Goal: Task Accomplishment & Management: Use online tool/utility

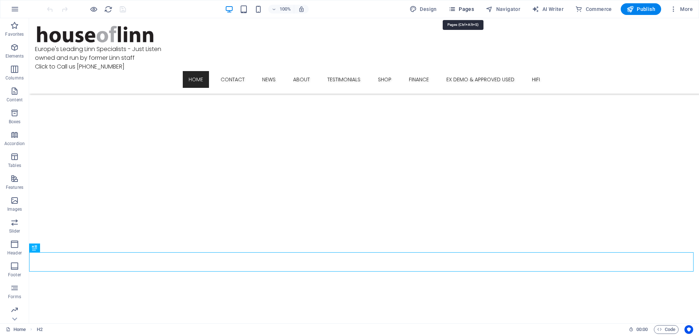
click at [471, 9] on span "Pages" at bounding box center [461, 8] width 25 height 7
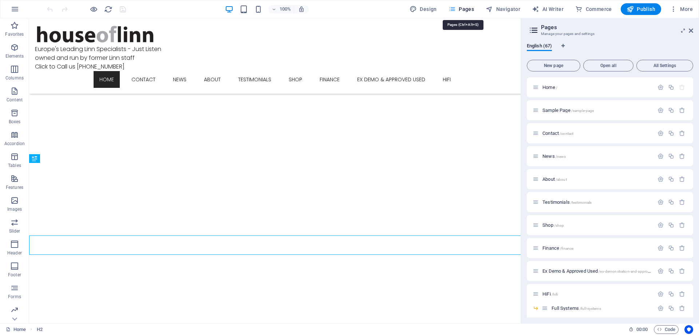
scroll to position [488, 0]
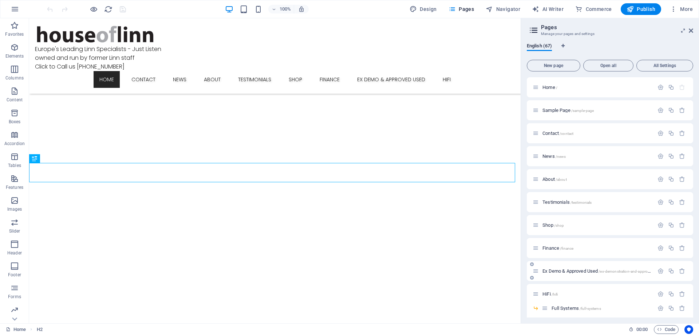
click at [577, 270] on span "Ex Demo & Approved Used /ex-demonstration-and-approved-used" at bounding box center [603, 270] width 121 height 5
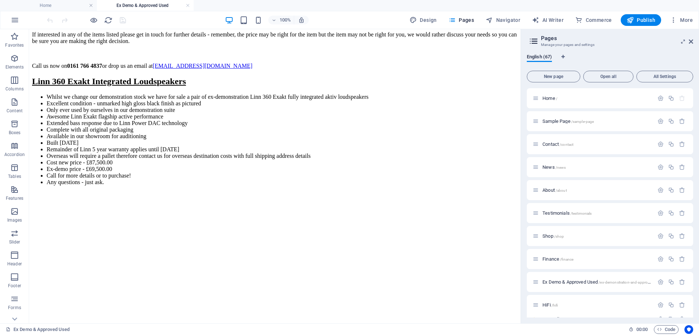
scroll to position [1478, 0]
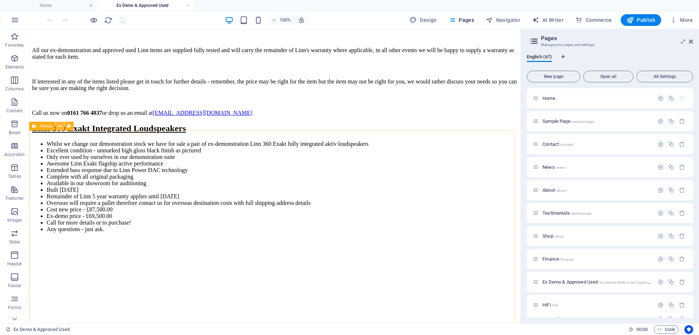
click at [60, 127] on icon at bounding box center [60, 126] width 4 height 8
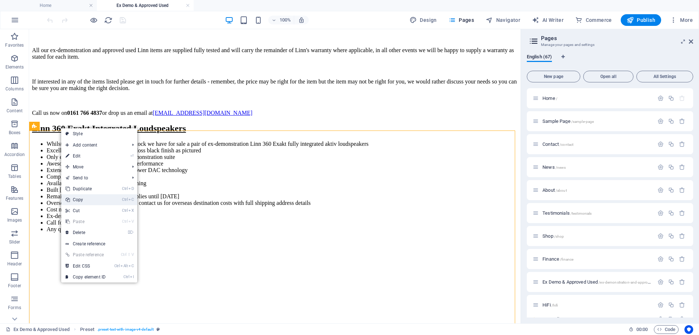
click at [80, 197] on link "Ctrl C Copy" at bounding box center [85, 199] width 49 height 11
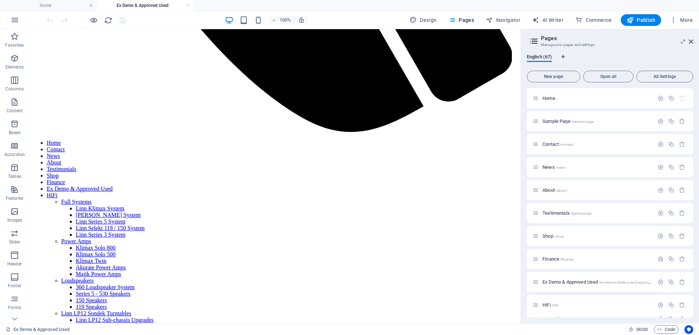
scroll to position [583, 0]
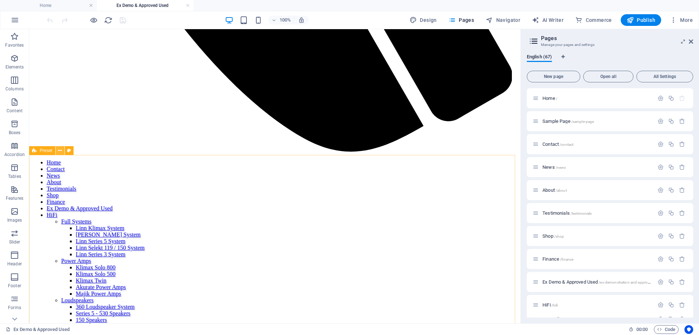
click at [58, 151] on icon at bounding box center [60, 151] width 4 height 8
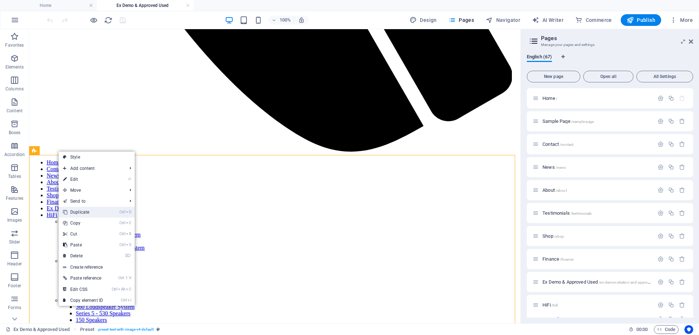
click at [72, 211] on link "Ctrl D Duplicate" at bounding box center [83, 211] width 49 height 11
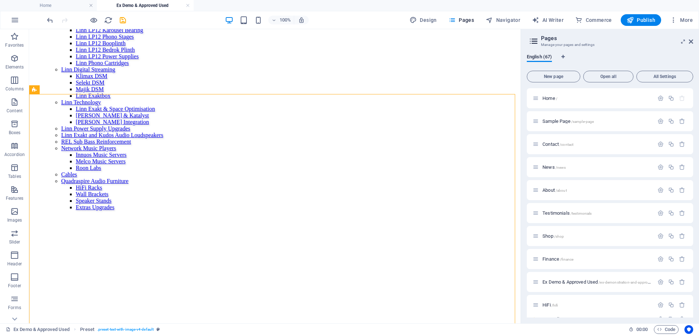
scroll to position [895, 0]
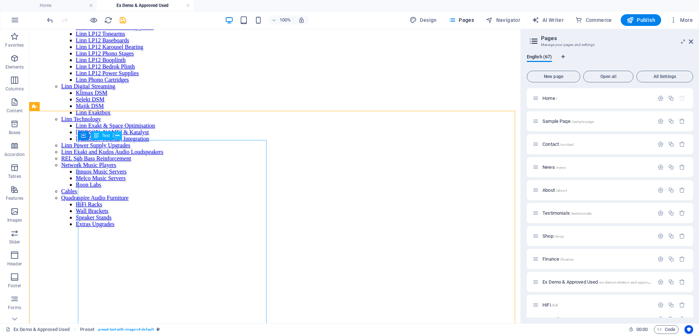
click at [117, 137] on icon at bounding box center [117, 136] width 4 height 8
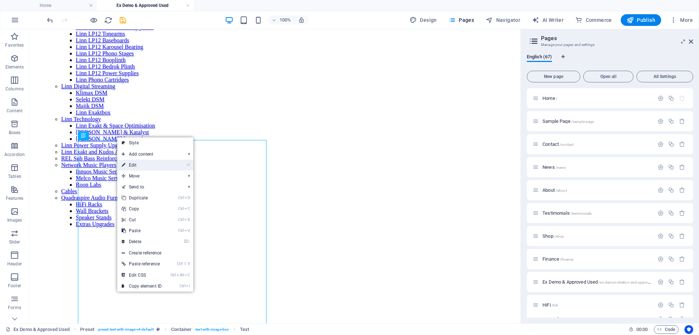
click at [132, 164] on link "⏎ Edit" at bounding box center [141, 165] width 49 height 11
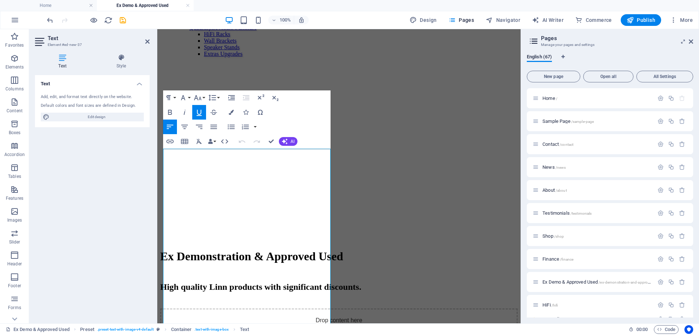
scroll to position [888, 0]
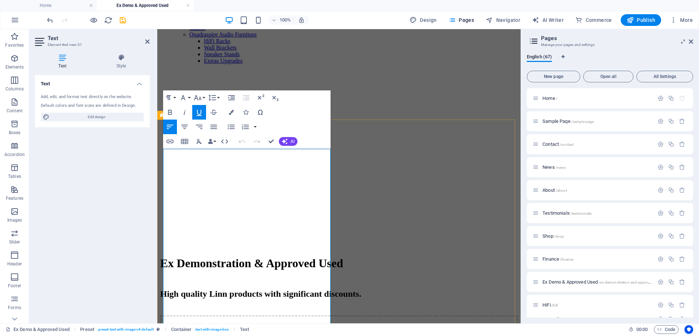
drag, startPoint x: 284, startPoint y: 179, endPoint x: 165, endPoint y: 159, distance: 120.8
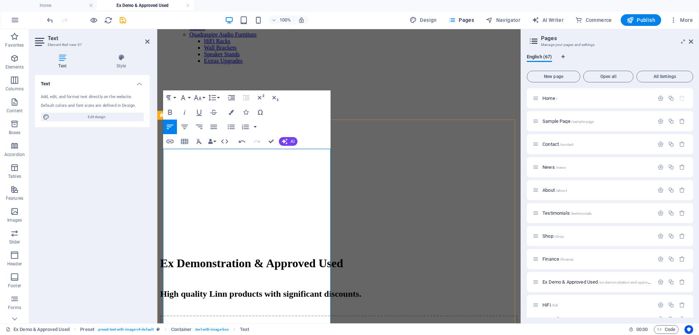
drag, startPoint x: 190, startPoint y: 177, endPoint x: 159, endPoint y: 159, distance: 35.4
click at [198, 113] on icon "button" at bounding box center [199, 112] width 9 height 9
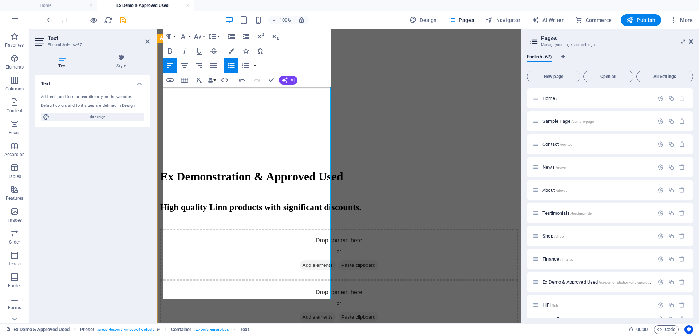
scroll to position [1009, 0]
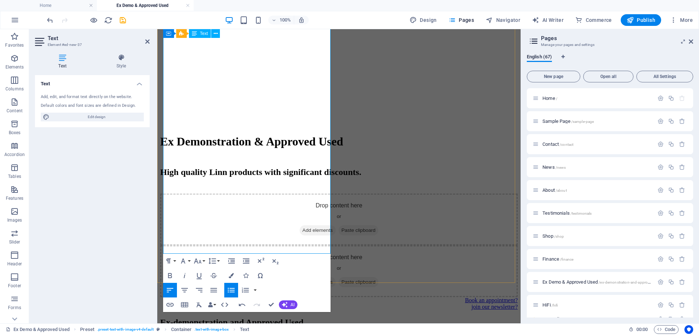
drag, startPoint x: 168, startPoint y: 192, endPoint x: 289, endPoint y: 247, distance: 133.2
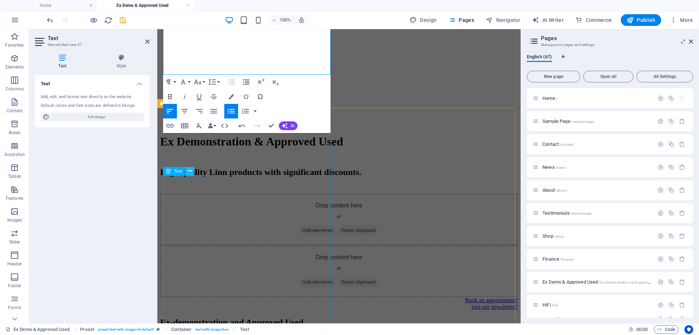
click at [189, 174] on icon at bounding box center [190, 171] width 4 height 8
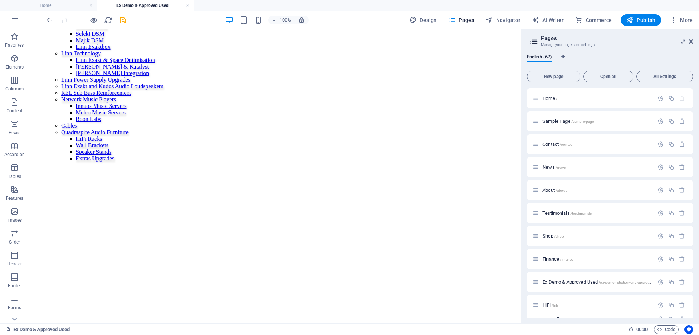
scroll to position [903, 0]
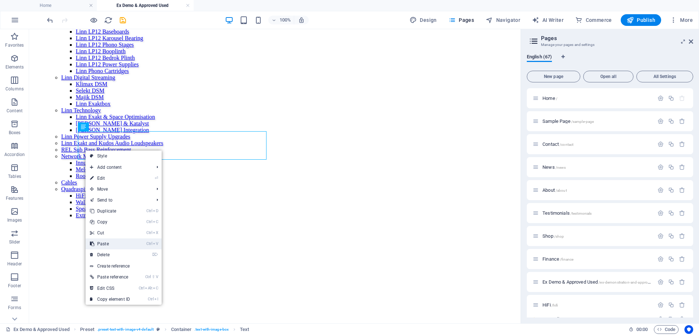
click at [107, 241] on link "Ctrl V Paste" at bounding box center [110, 243] width 49 height 11
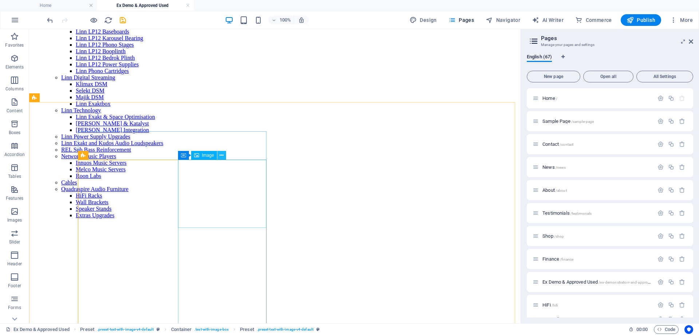
click at [221, 154] on icon at bounding box center [222, 155] width 4 height 8
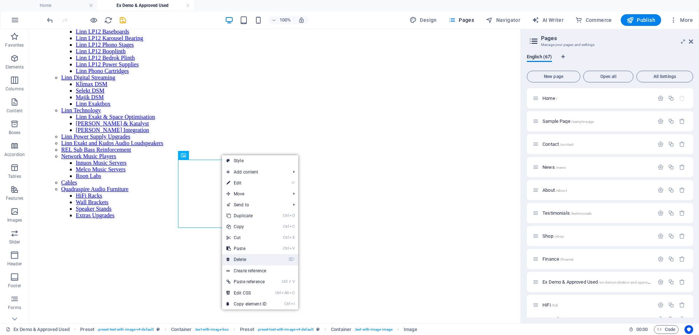
click at [242, 259] on link "⌦ Delete" at bounding box center [246, 259] width 49 height 11
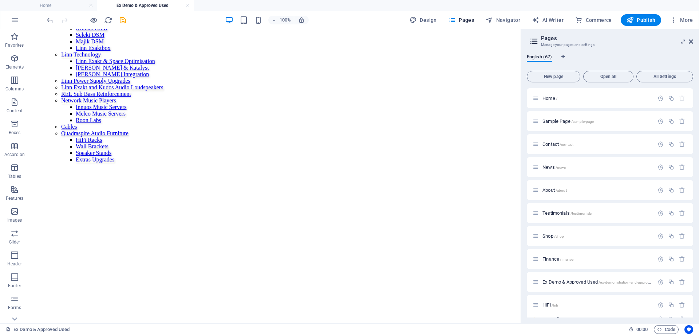
scroll to position [924, 0]
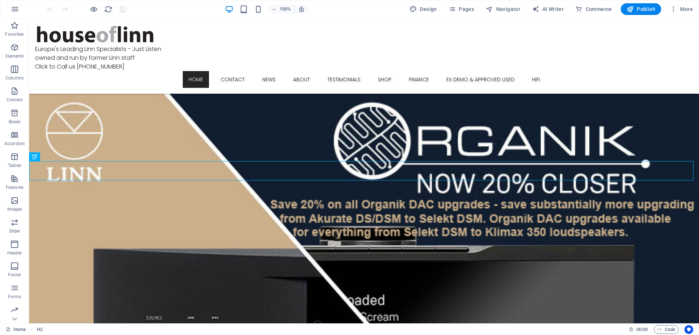
scroll to position [563, 0]
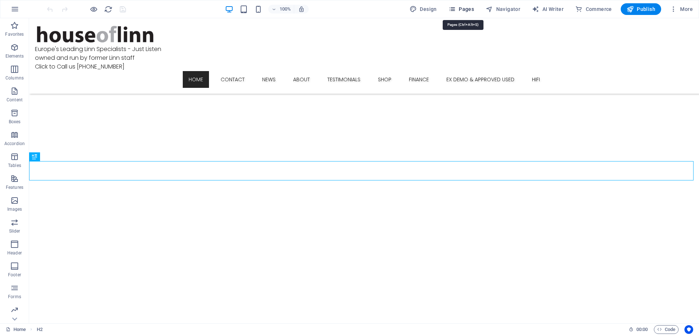
click at [462, 8] on span "Pages" at bounding box center [461, 8] width 25 height 7
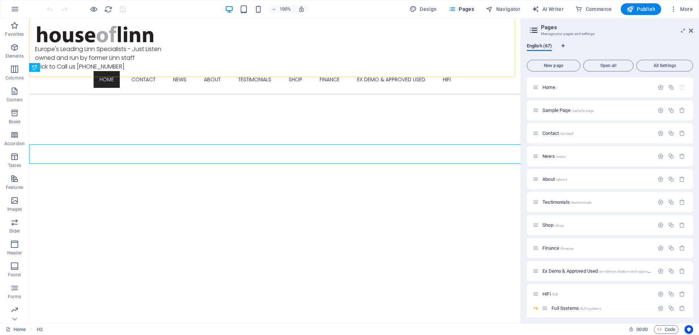
scroll to position [579, 0]
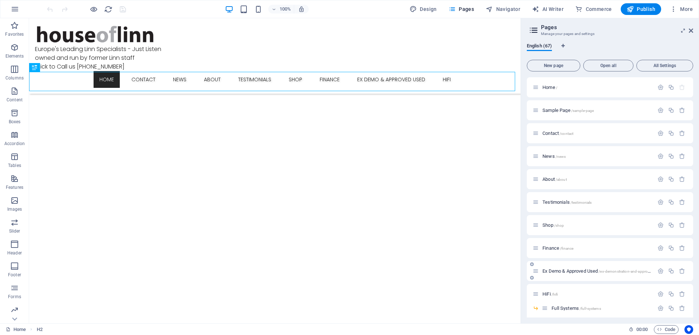
click at [579, 273] on div "Ex Demo & Approved Used /ex-demonstration-and-approved-used" at bounding box center [593, 271] width 121 height 8
click at [604, 273] on span "/ex-demonstration-and-approved-used" at bounding box center [631, 271] width 64 height 4
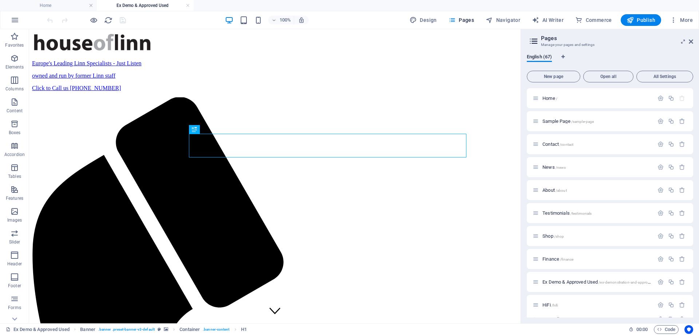
scroll to position [0, 0]
click at [583, 284] on div "Ex Demo & Approved Used /ex-demonstration-and-approved-used" at bounding box center [593, 281] width 121 height 8
click at [587, 281] on span "Ex Demo & Approved Used /ex-demonstration-and-approved-used" at bounding box center [603, 281] width 121 height 5
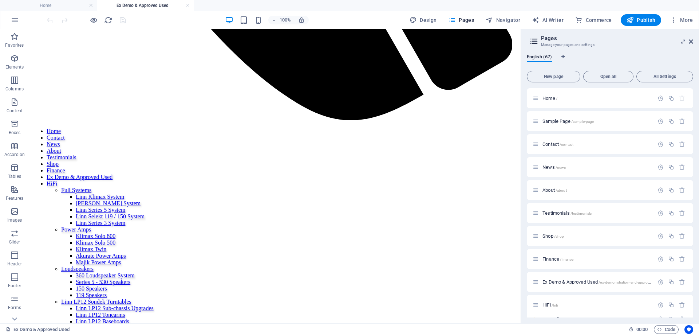
scroll to position [638, 0]
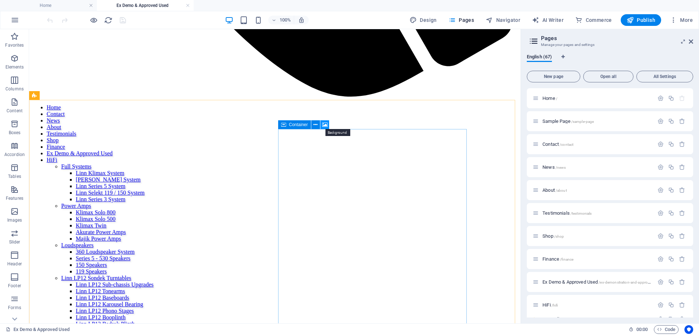
click at [325, 126] on icon at bounding box center [324, 125] width 5 height 8
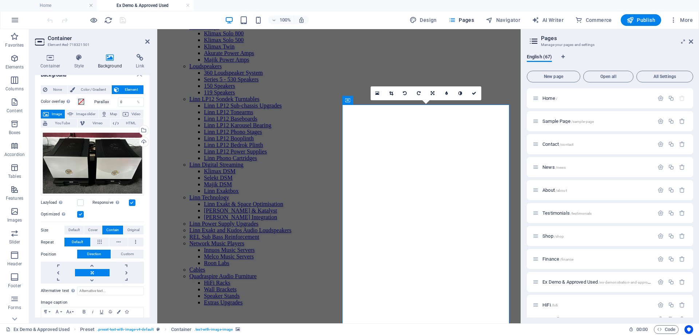
scroll to position [0, 0]
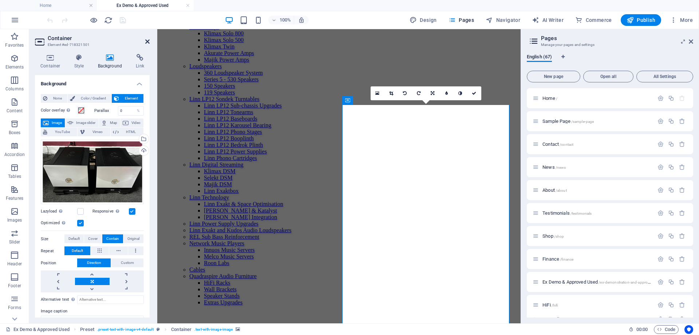
click at [147, 42] on icon at bounding box center [147, 42] width 4 height 6
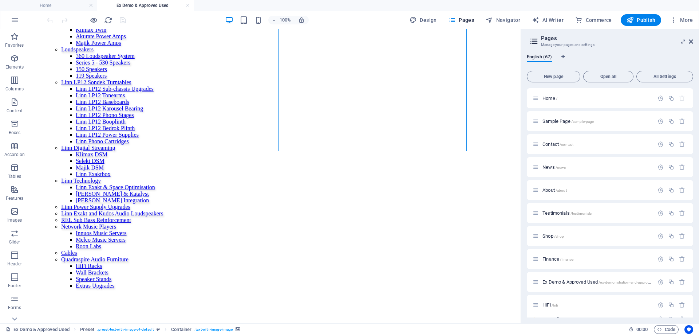
scroll to position [825, 0]
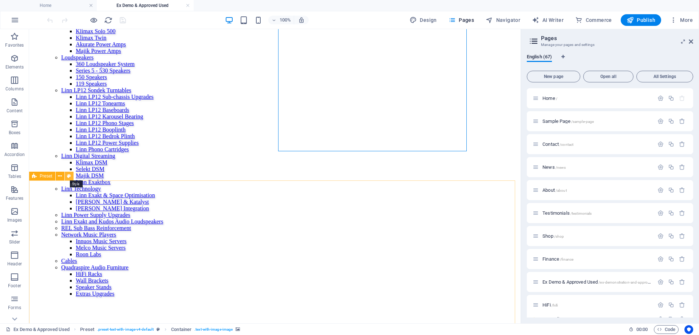
click at [71, 175] on icon at bounding box center [69, 176] width 4 height 8
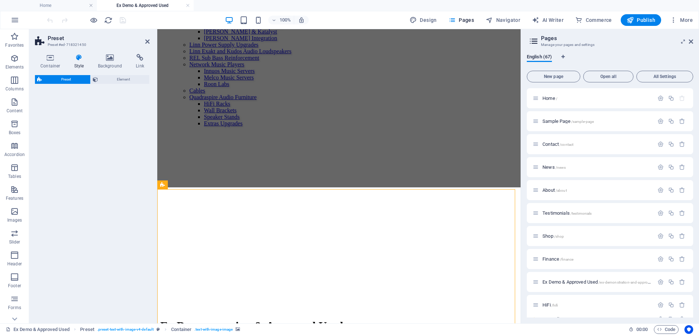
select select "rem"
select select "px"
select select "preset-text-with-image-v4-default"
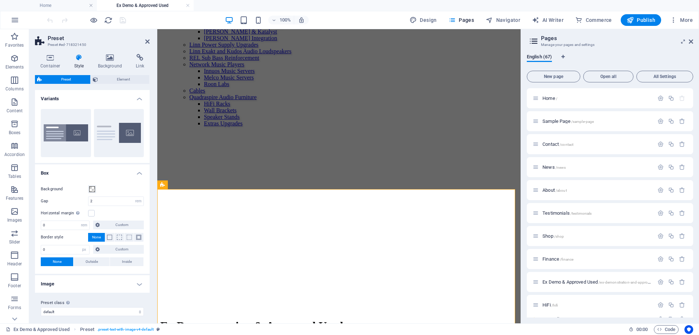
scroll to position [818, 0]
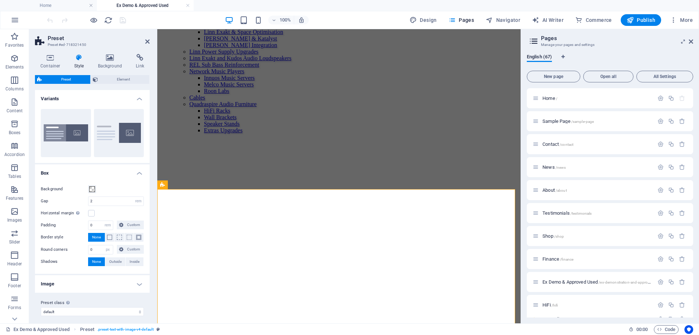
click at [148, 38] on header "Preset Preset #ed-718321450" at bounding box center [92, 38] width 115 height 19
click at [147, 39] on icon at bounding box center [147, 42] width 4 height 6
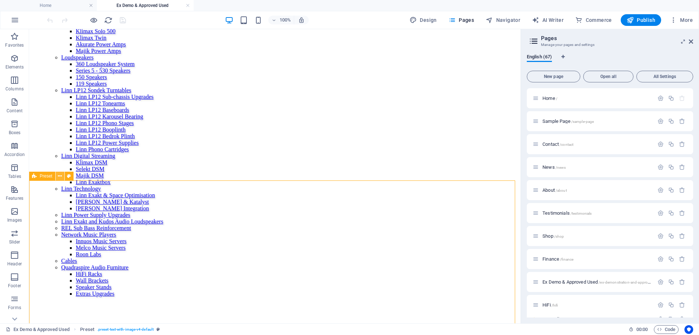
click at [60, 177] on icon at bounding box center [60, 176] width 4 height 8
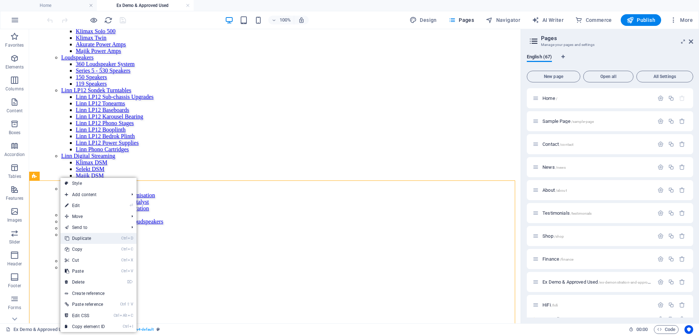
click at [84, 237] on link "Ctrl D Duplicate" at bounding box center [84, 238] width 49 height 11
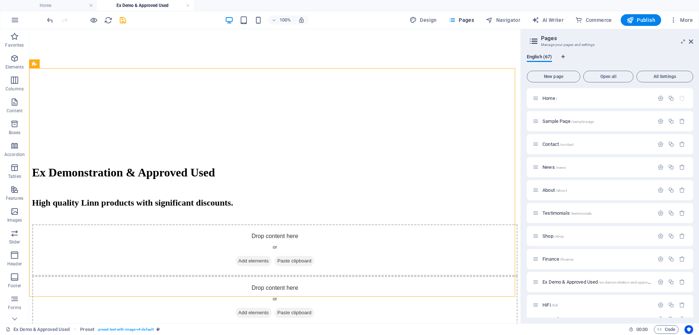
scroll to position [1115, 0]
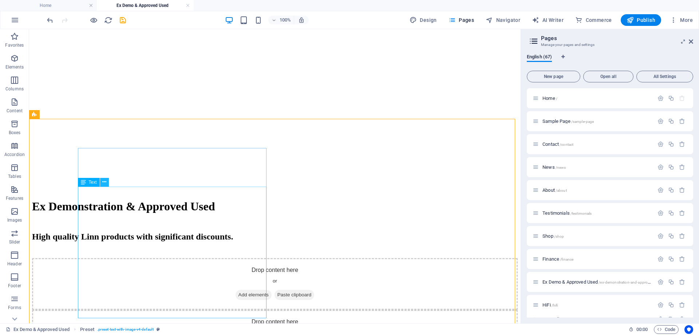
click at [105, 183] on icon at bounding box center [104, 182] width 4 height 8
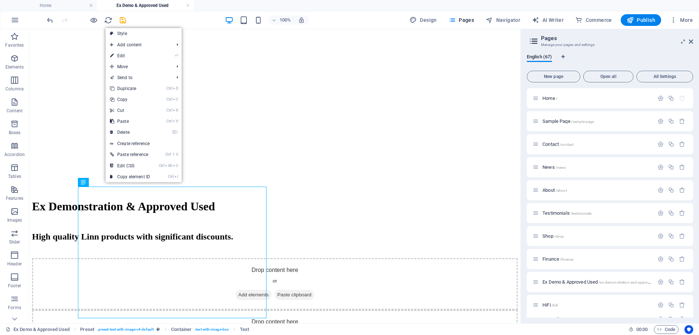
click at [119, 55] on link "⏎ Edit" at bounding box center [130, 55] width 49 height 11
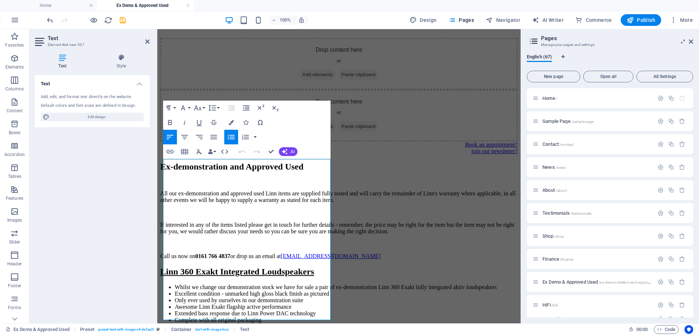
scroll to position [1218, 0]
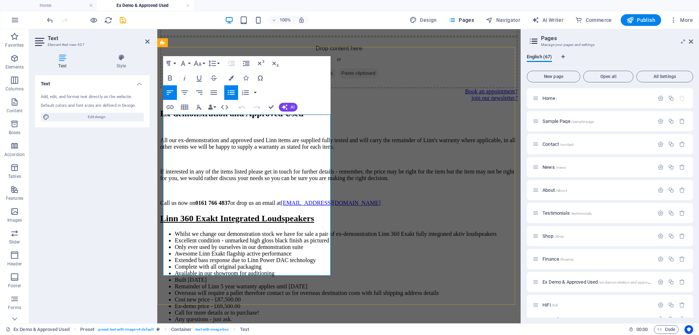
drag, startPoint x: 169, startPoint y: 117, endPoint x: 234, endPoint y: 267, distance: 163.6
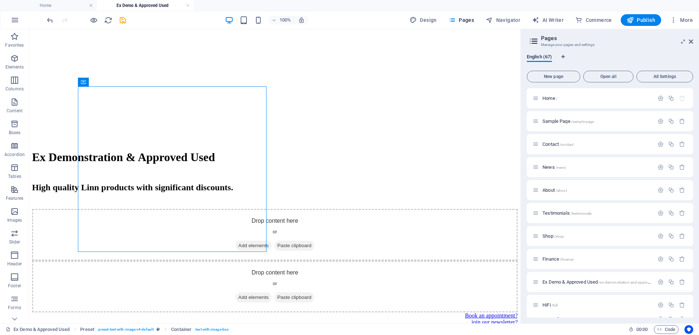
scroll to position [1126, 0]
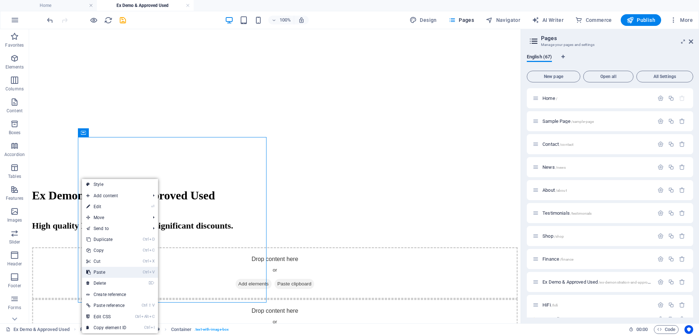
click at [100, 269] on link "Ctrl V Paste" at bounding box center [106, 272] width 49 height 11
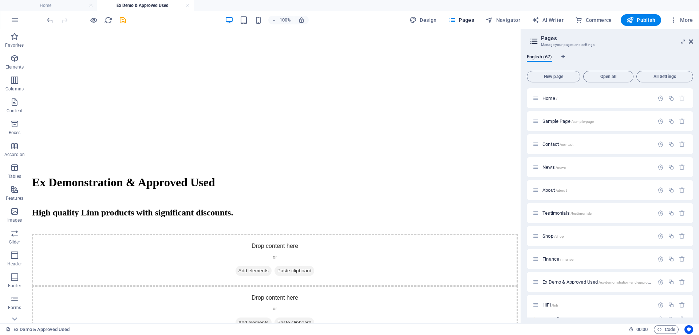
scroll to position [1121, 0]
